Goal: Transaction & Acquisition: Purchase product/service

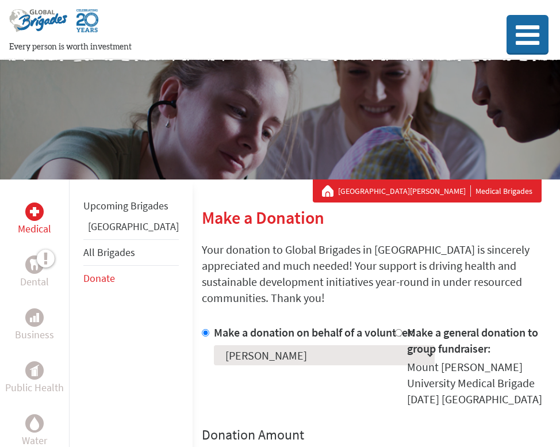
click at [516, 33] on icon at bounding box center [527, 36] width 28 height 28
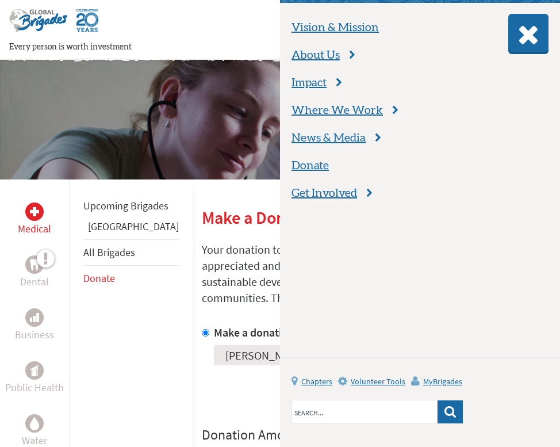
click at [306, 164] on link "Donate" at bounding box center [310, 166] width 37 height 16
click at [209, 254] on p "Your donation to Global Brigades in [GEOGRAPHIC_DATA] is sincerely appreciated …" at bounding box center [376, 273] width 349 height 64
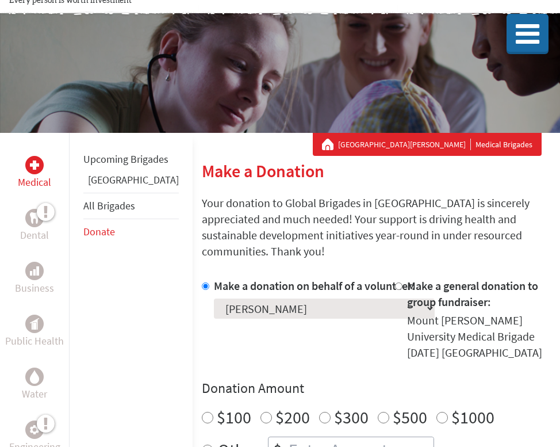
scroll to position [141, 0]
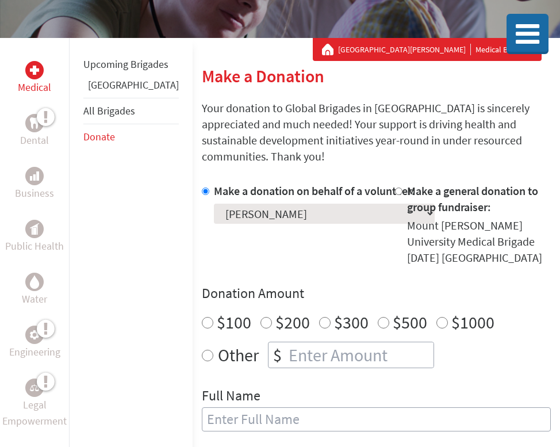
radio input "true"
click at [286, 342] on input "number" at bounding box center [359, 354] width 147 height 25
type input "250"
click at [374, 346] on div "Make a donation on behalf of a volunteer: Select a volunteer... [PERSON_NAME] […" at bounding box center [376, 343] width 349 height 321
click at [358, 386] on div "Full Name" at bounding box center [376, 415] width 349 height 59
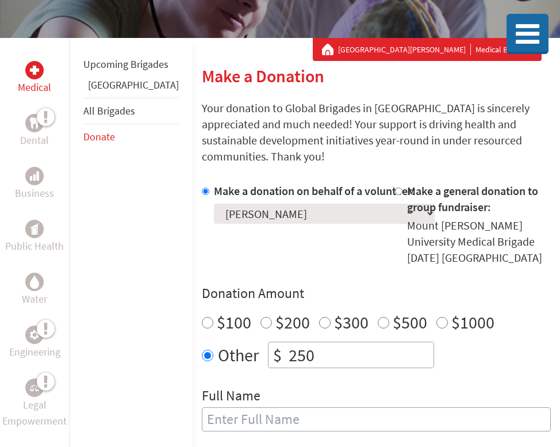
click at [358, 407] on input "text" at bounding box center [376, 419] width 349 height 24
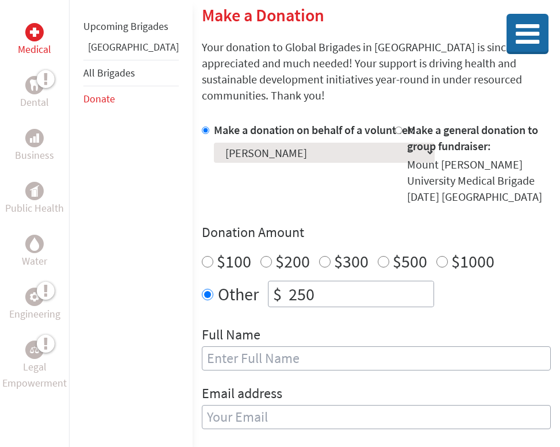
scroll to position [299, 0]
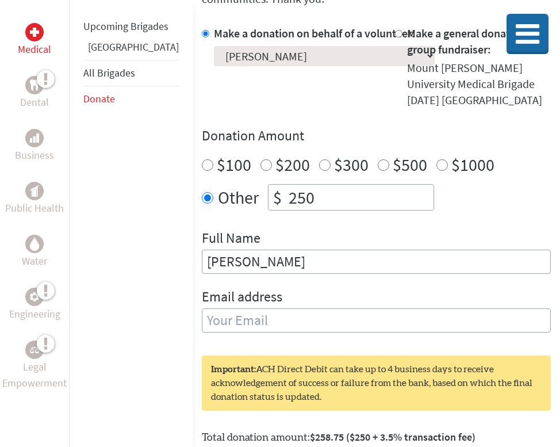
type input "[PERSON_NAME]"
click at [309, 289] on div "Email address" at bounding box center [376, 316] width 349 height 59
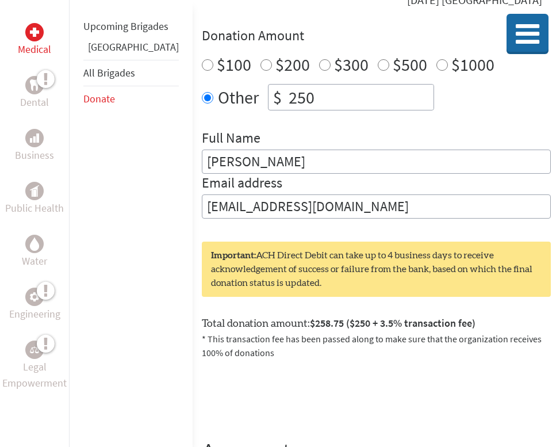
scroll to position [436, 0]
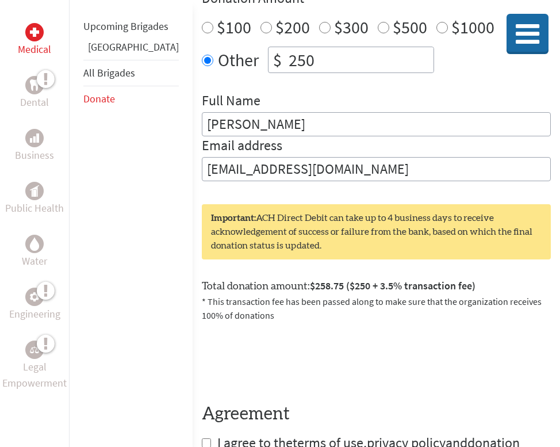
type input "[EMAIL_ADDRESS][DOMAIN_NAME]"
click at [362, 345] on form "Make a donation on behalf of a volunteer: Select a volunteer... [PERSON_NAME] […" at bounding box center [376, 179] width 349 height 582
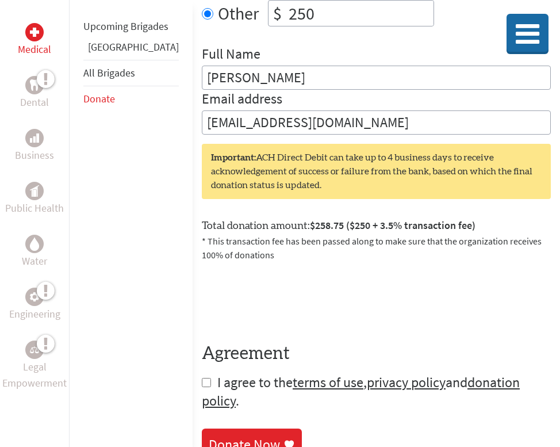
scroll to position [532, 0]
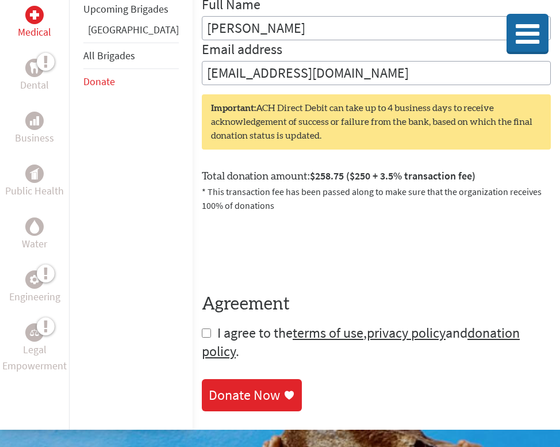
click at [202, 324] on span "I agree to the terms of use , privacy policy and donation policy ." at bounding box center [361, 342] width 318 height 36
click at [202, 328] on input "checkbox" at bounding box center [206, 332] width 9 height 9
checkbox input "true"
click at [202, 380] on link "Donate Now" at bounding box center [252, 396] width 100 height 32
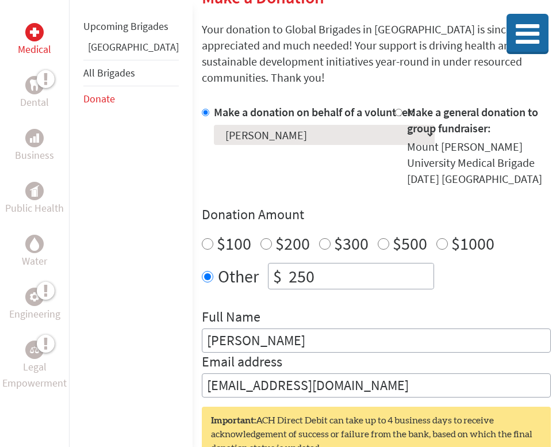
scroll to position [272, 0]
